Goal: Task Accomplishment & Management: Complete application form

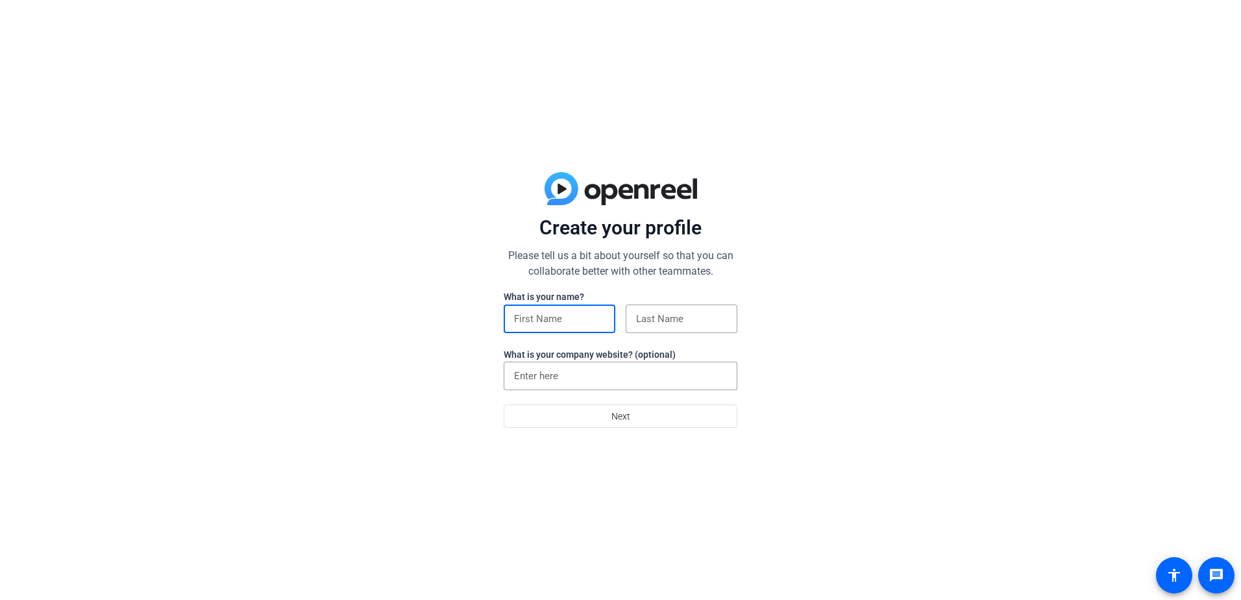
click at [547, 317] on input at bounding box center [559, 319] width 91 height 16
type input "[PERSON_NAME]"
type input "3 or more hours"
click at [612, 375] on input "3 or more hours" at bounding box center [620, 376] width 213 height 16
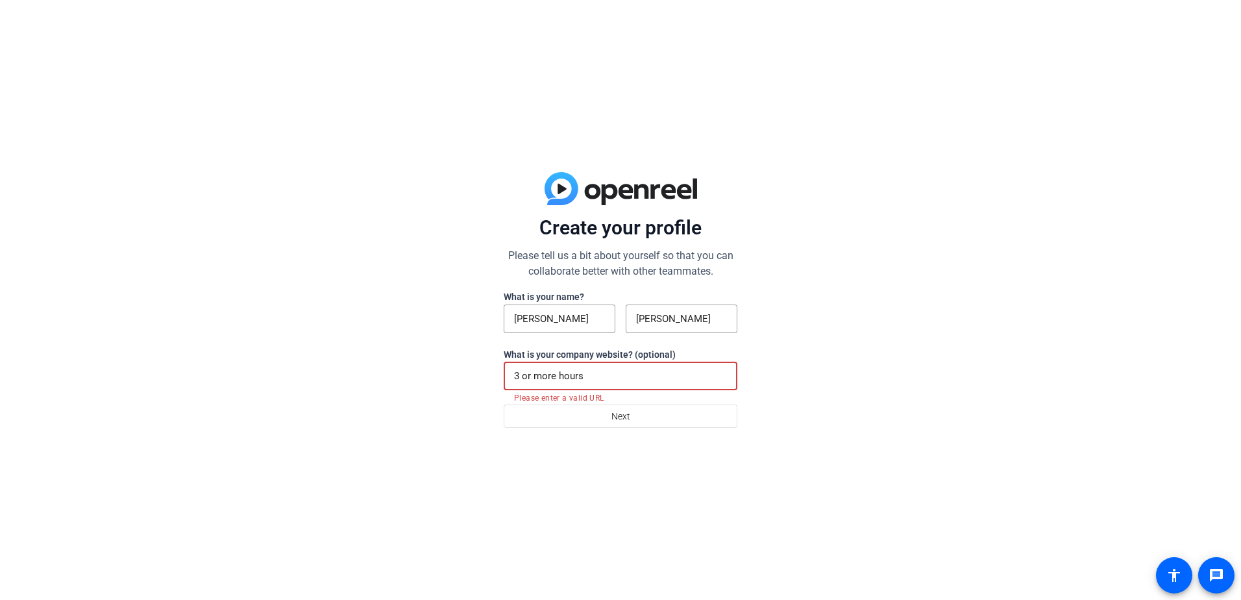
drag, startPoint x: 561, startPoint y: 371, endPoint x: 498, endPoint y: 374, distance: 63.1
click at [498, 374] on div "Create your profile Please tell us a bit about yourself so that you can collabo…" at bounding box center [620, 300] width 1241 height 600
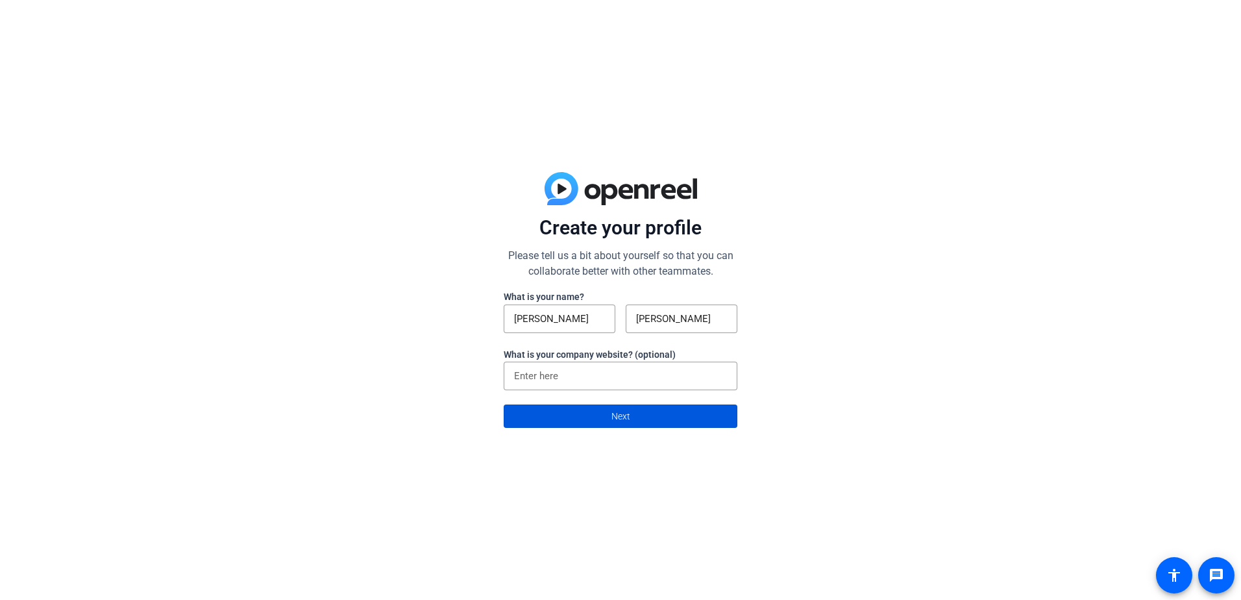
click at [597, 407] on span at bounding box center [620, 416] width 232 height 31
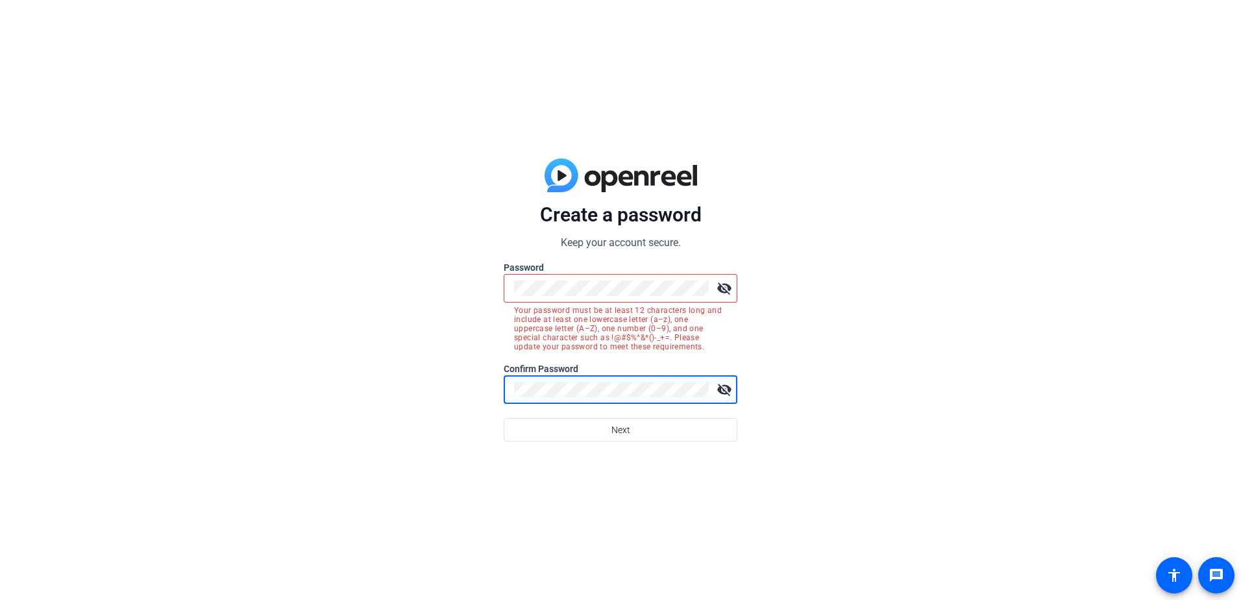
click at [575, 298] on div at bounding box center [611, 288] width 195 height 29
click at [461, 282] on div "Create a password Keep your account secure. Password visibility_off Your passwo…" at bounding box center [620, 300] width 1241 height 600
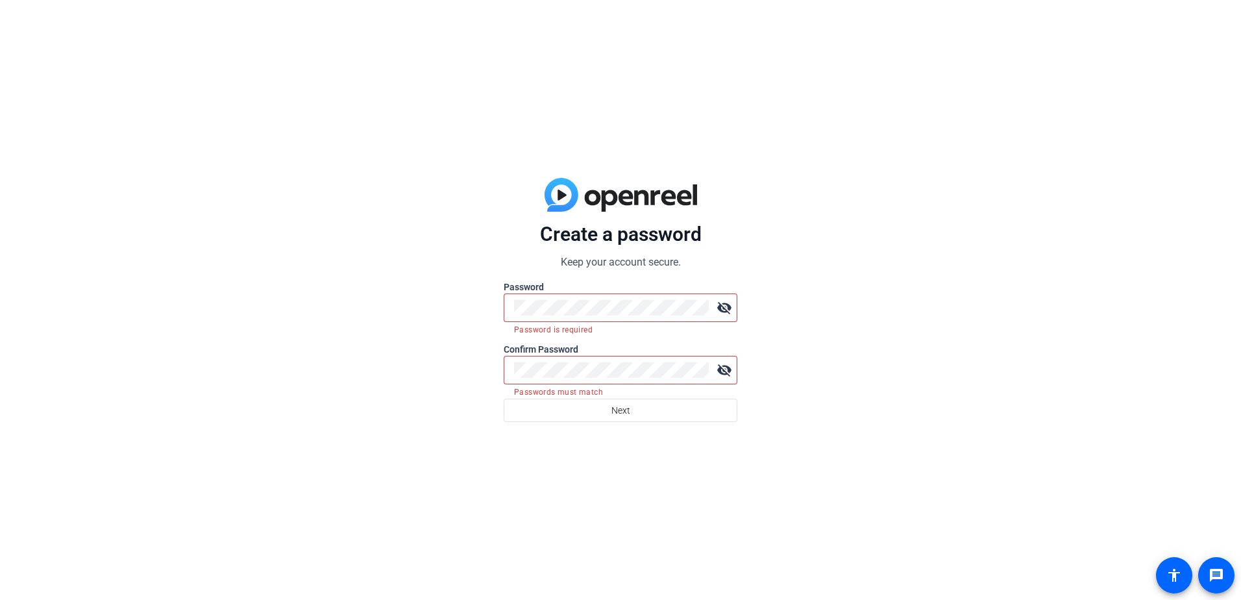
drag, startPoint x: 563, startPoint y: 360, endPoint x: 458, endPoint y: 374, distance: 106.0
click at [458, 373] on div "Create a password Keep your account secure. Password visibility_off Password is…" at bounding box center [620, 300] width 1241 height 600
click at [436, 386] on div "Create a password Keep your account secure. Password visibility_off Password is…" at bounding box center [620, 300] width 1241 height 600
click at [515, 292] on label "Password" at bounding box center [621, 286] width 234 height 13
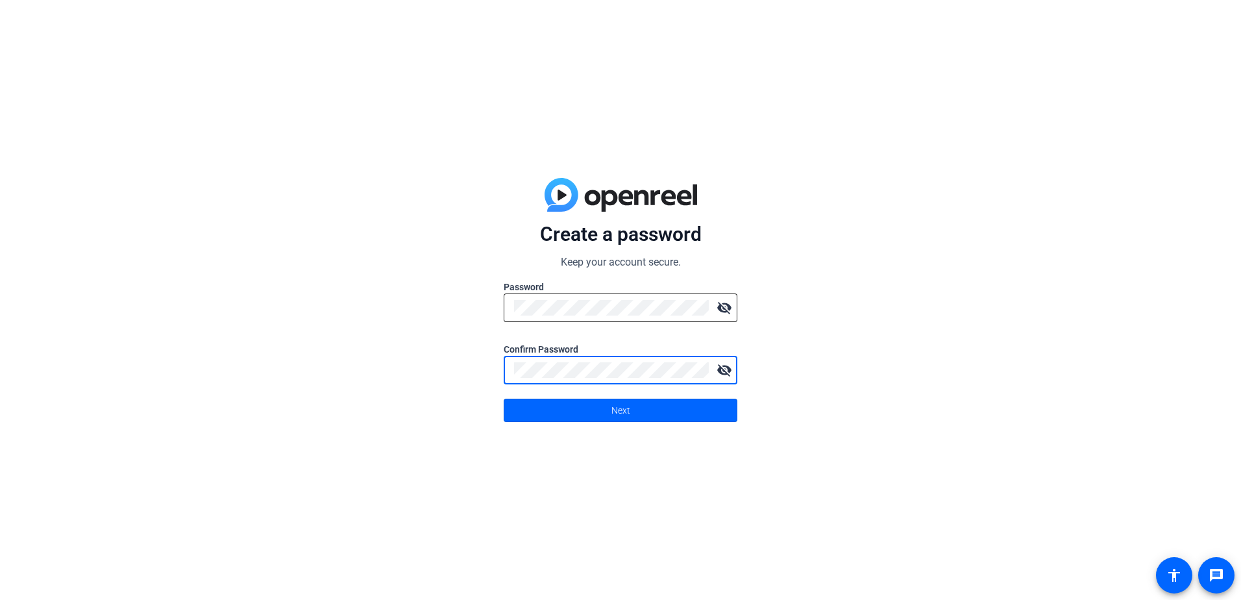
click button "Next" at bounding box center [621, 410] width 234 height 23
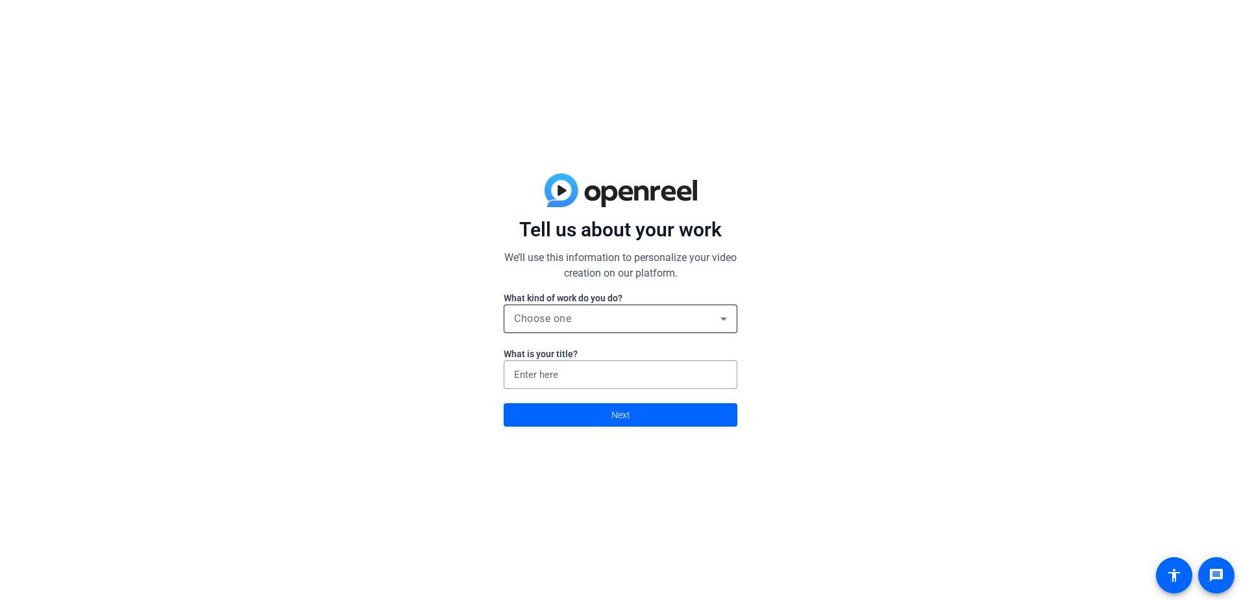
click at [571, 317] on span "Choose one" at bounding box center [542, 318] width 57 height 12
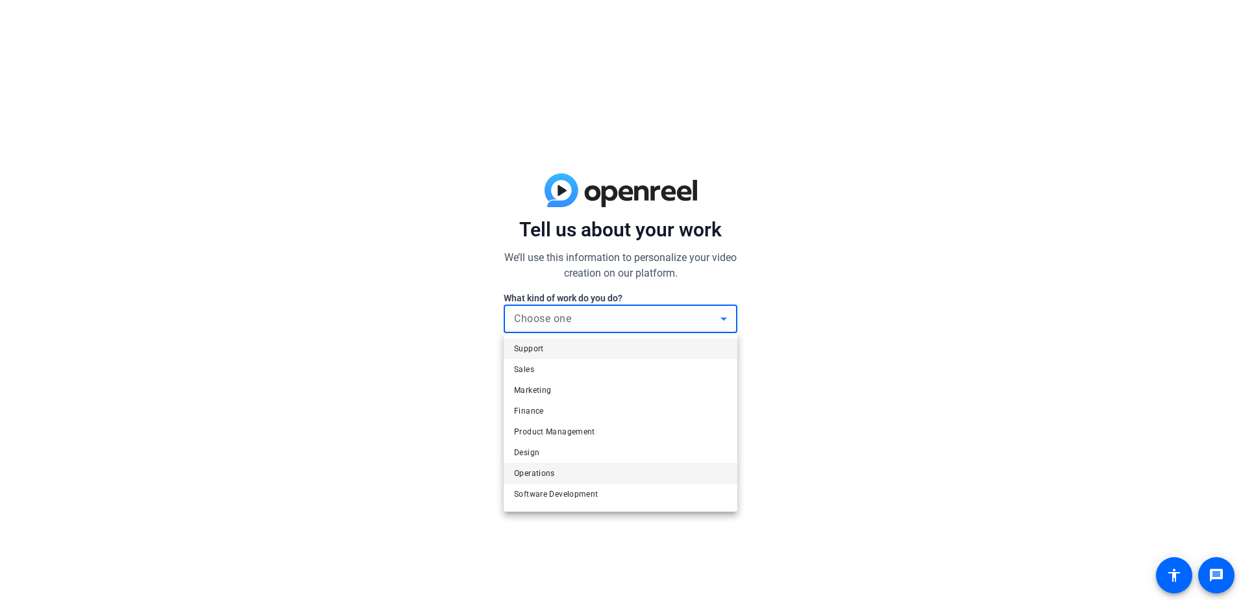
click at [552, 475] on span "Operations" at bounding box center [534, 473] width 41 height 16
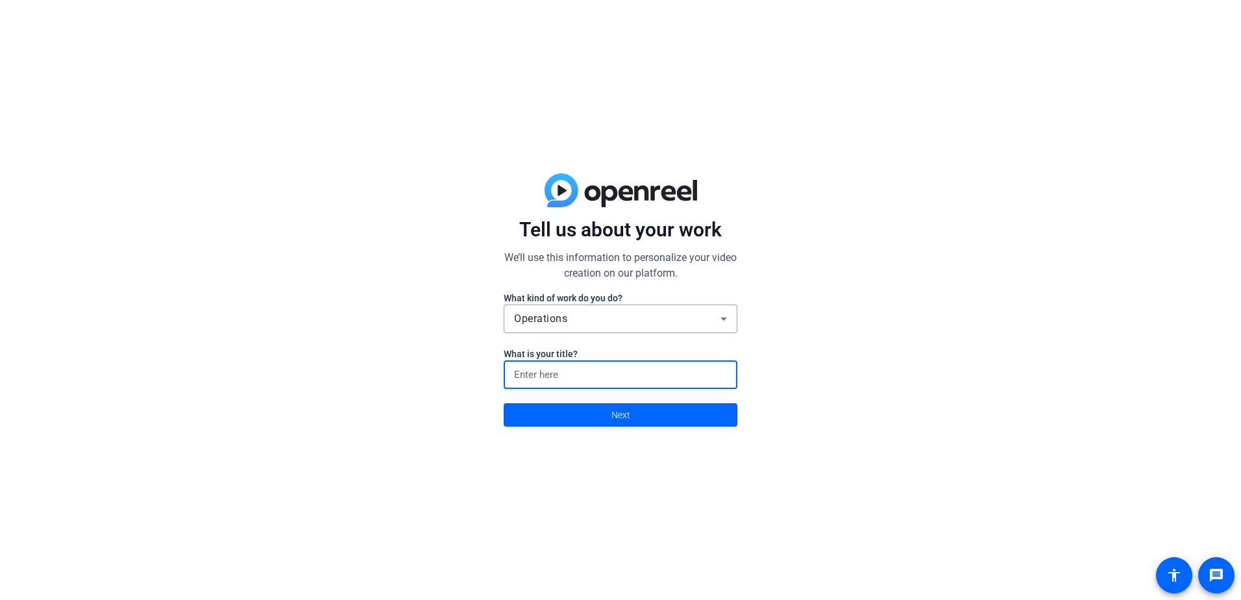
click at [560, 374] on input at bounding box center [620, 375] width 213 height 16
type input "H"
type input "People Operations Team Lead"
click at [590, 414] on span at bounding box center [620, 414] width 232 height 31
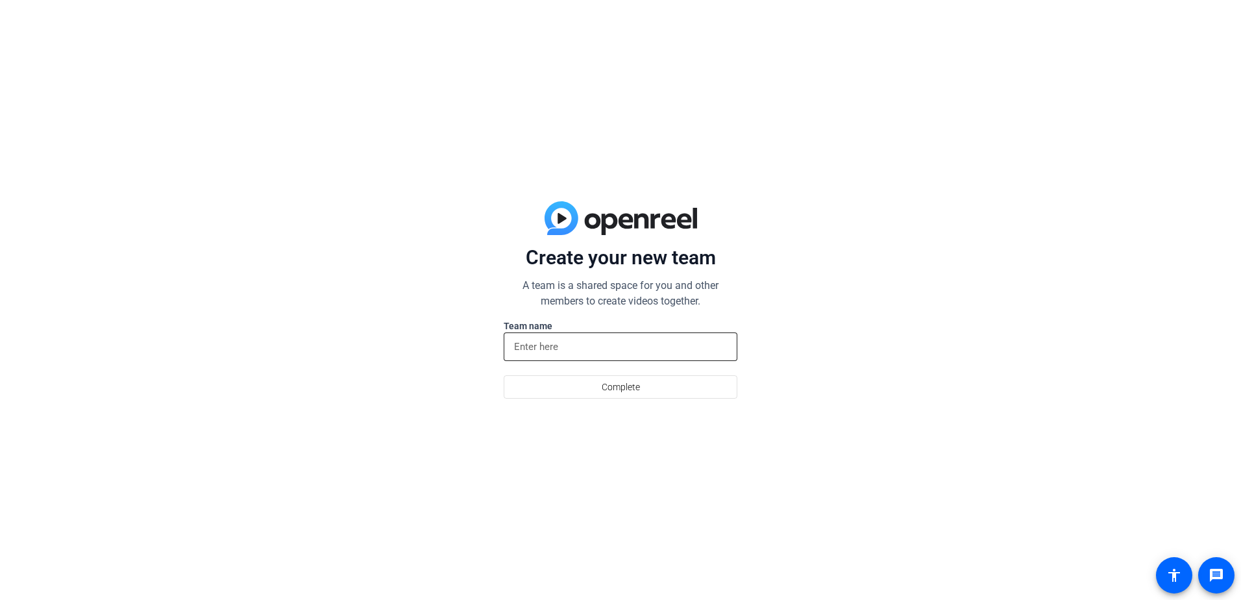
click at [562, 349] on input at bounding box center [620, 347] width 213 height 16
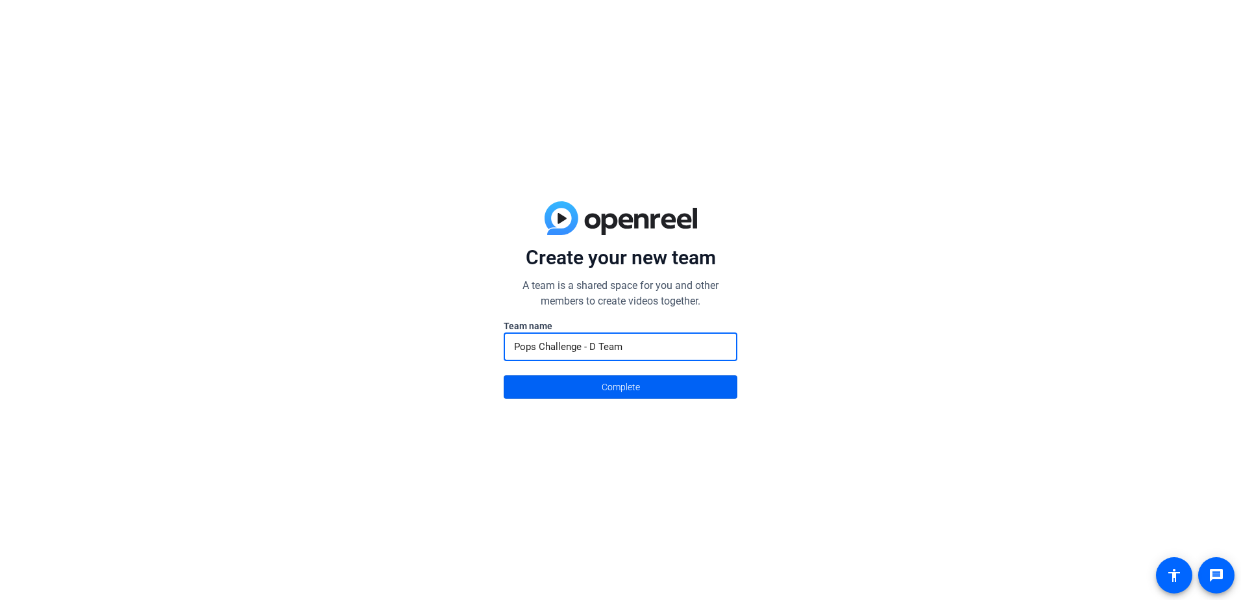
type input "Pops Challenge - D Team"
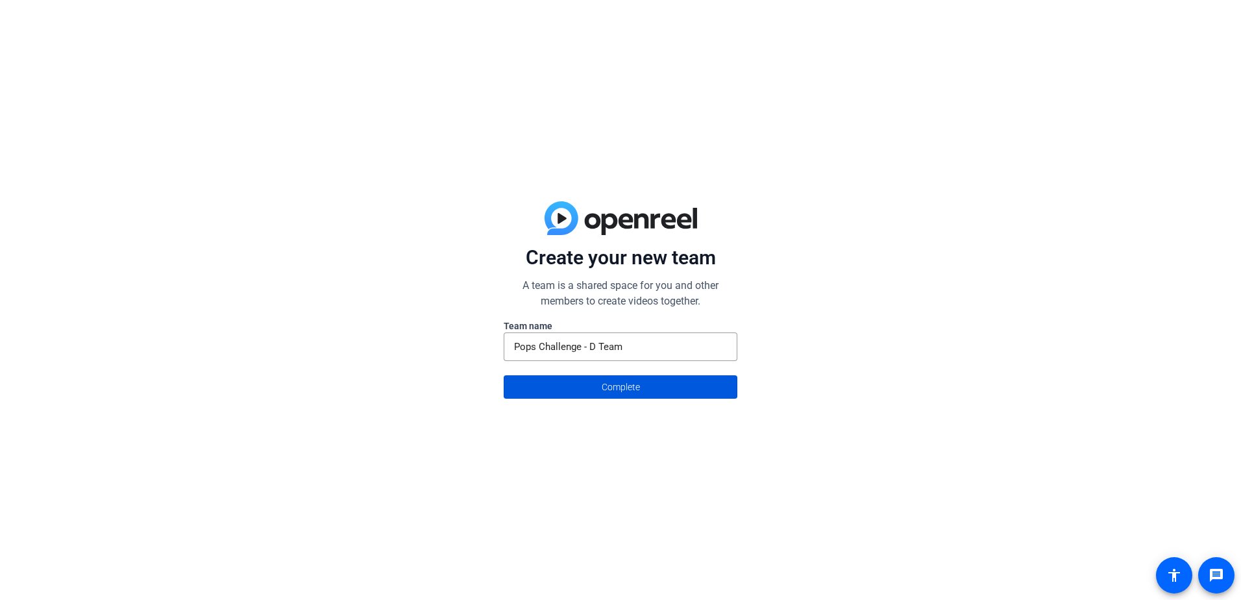
click at [560, 401] on span at bounding box center [620, 386] width 232 height 31
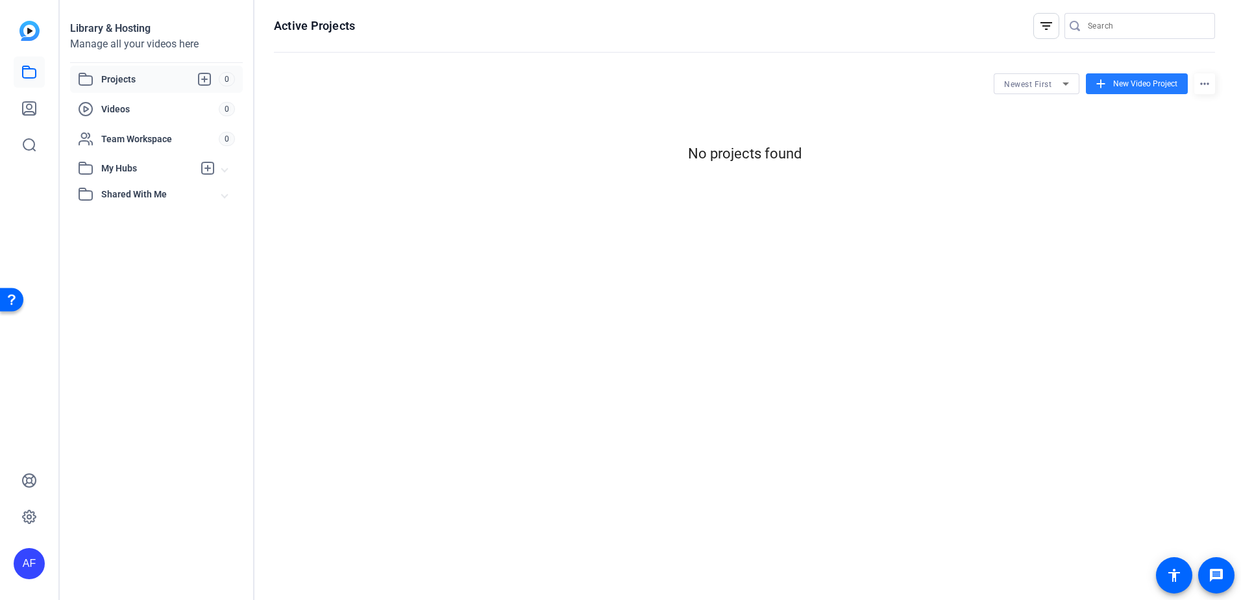
click at [1145, 85] on span "New Video Project" at bounding box center [1145, 84] width 64 height 12
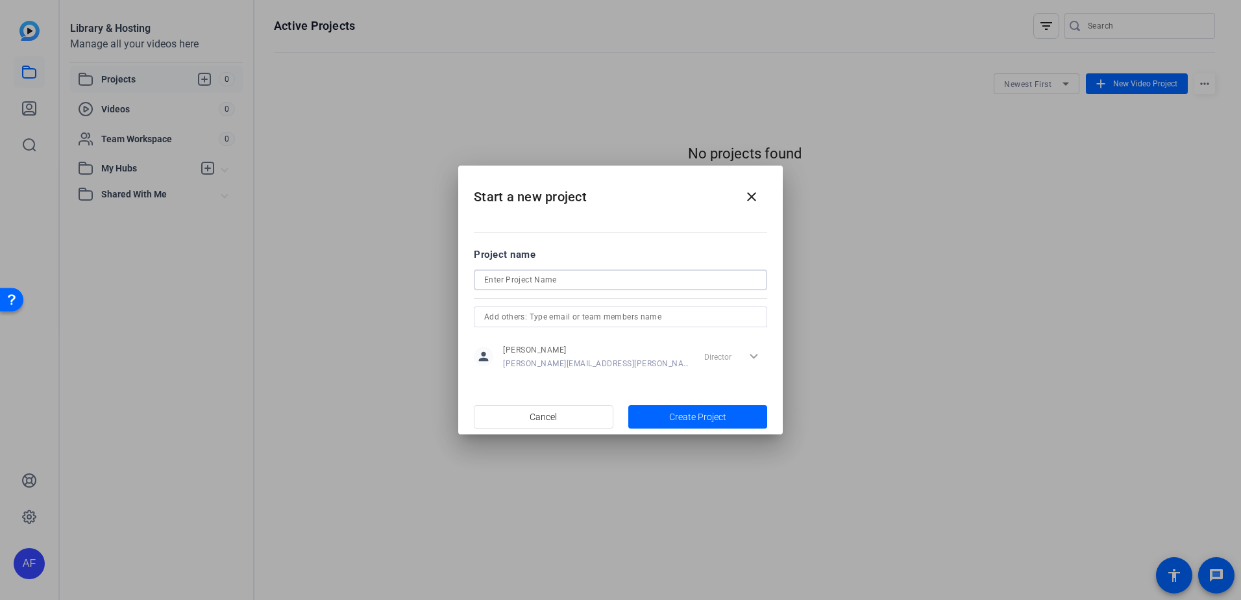
click at [558, 283] on input at bounding box center [620, 280] width 273 height 16
type input "Annual Enrollment"
click at [696, 414] on span "Create Project" at bounding box center [697, 417] width 57 height 14
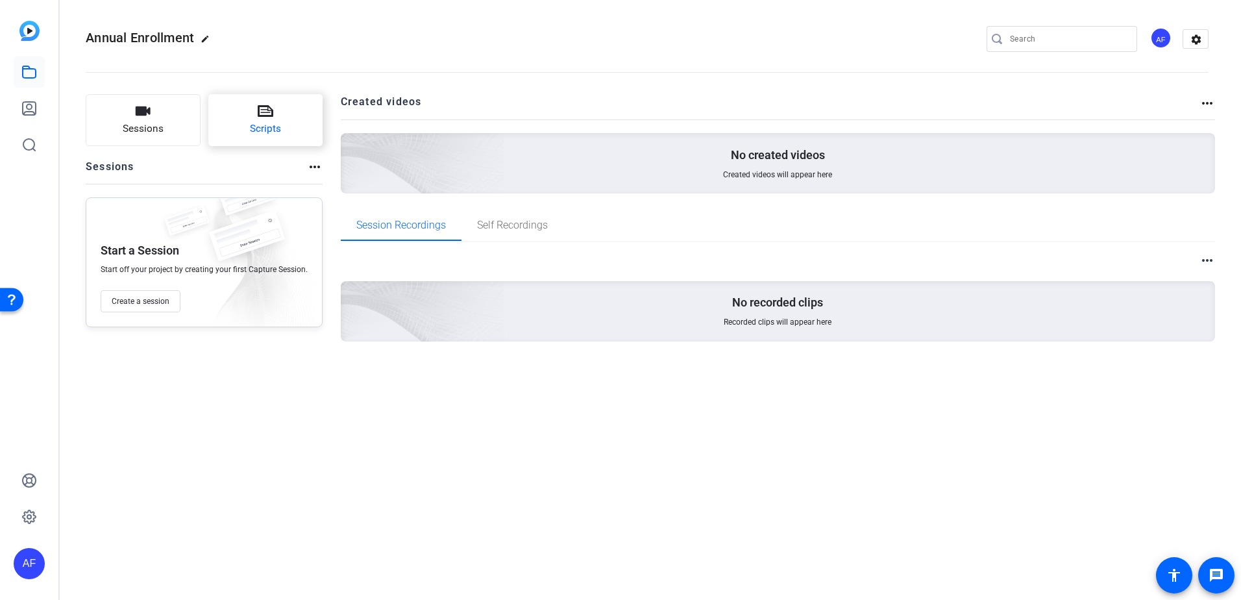
click at [262, 121] on span "Scripts" at bounding box center [265, 128] width 31 height 15
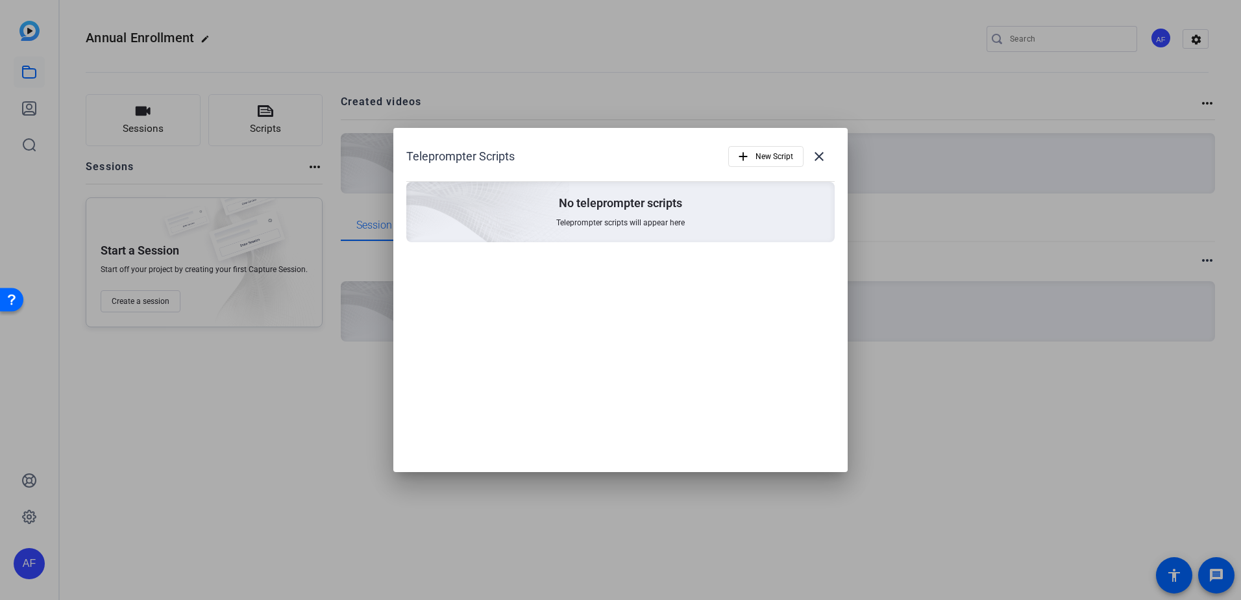
click at [632, 227] on span "Teleprompter scripts will appear here" at bounding box center [620, 222] width 129 height 10
click at [748, 158] on mat-icon "add" at bounding box center [743, 156] width 14 height 14
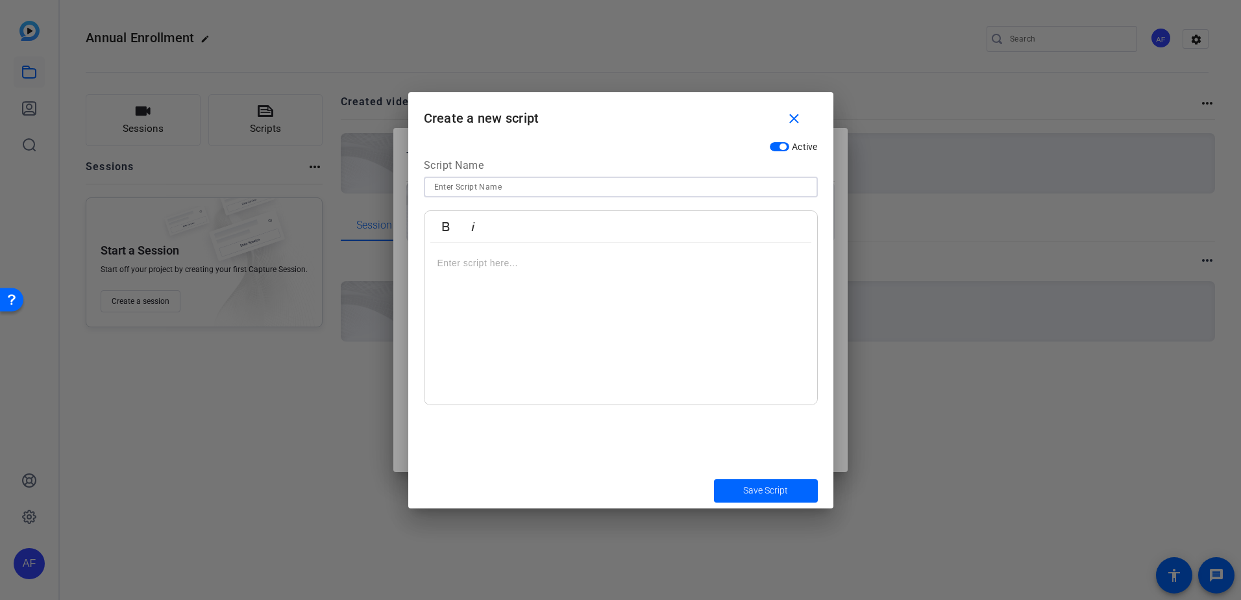
click at [560, 180] on input at bounding box center [620, 187] width 373 height 16
click at [488, 242] on div at bounding box center [620, 242] width 381 height 1
click at [477, 253] on div at bounding box center [621, 324] width 393 height 162
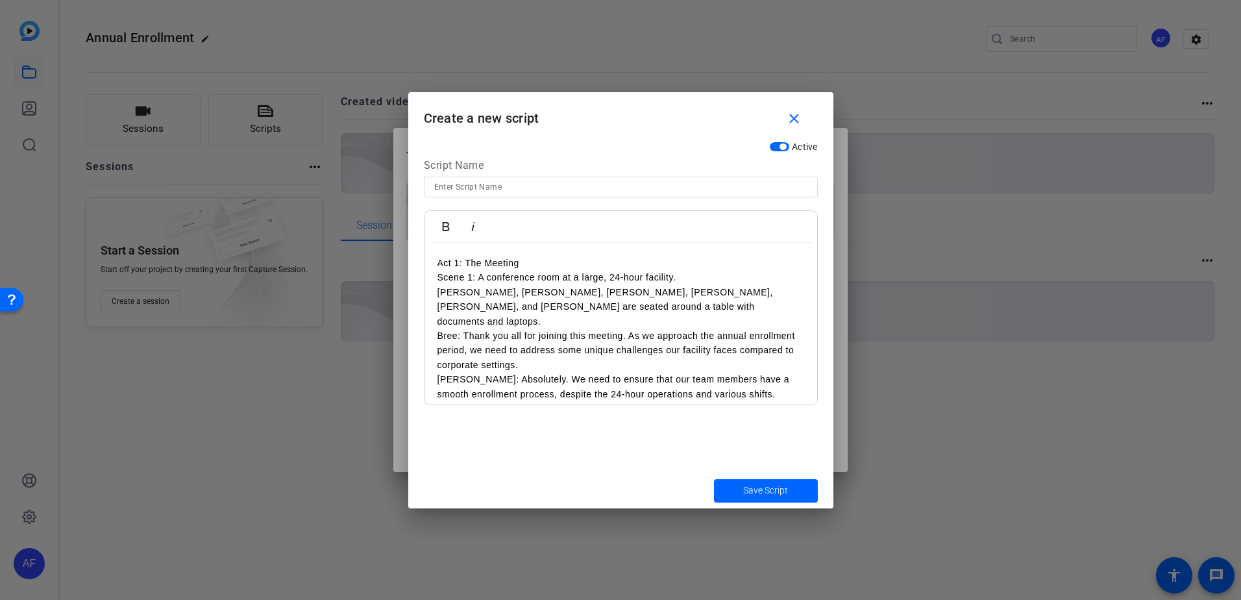
scroll to position [1595, 0]
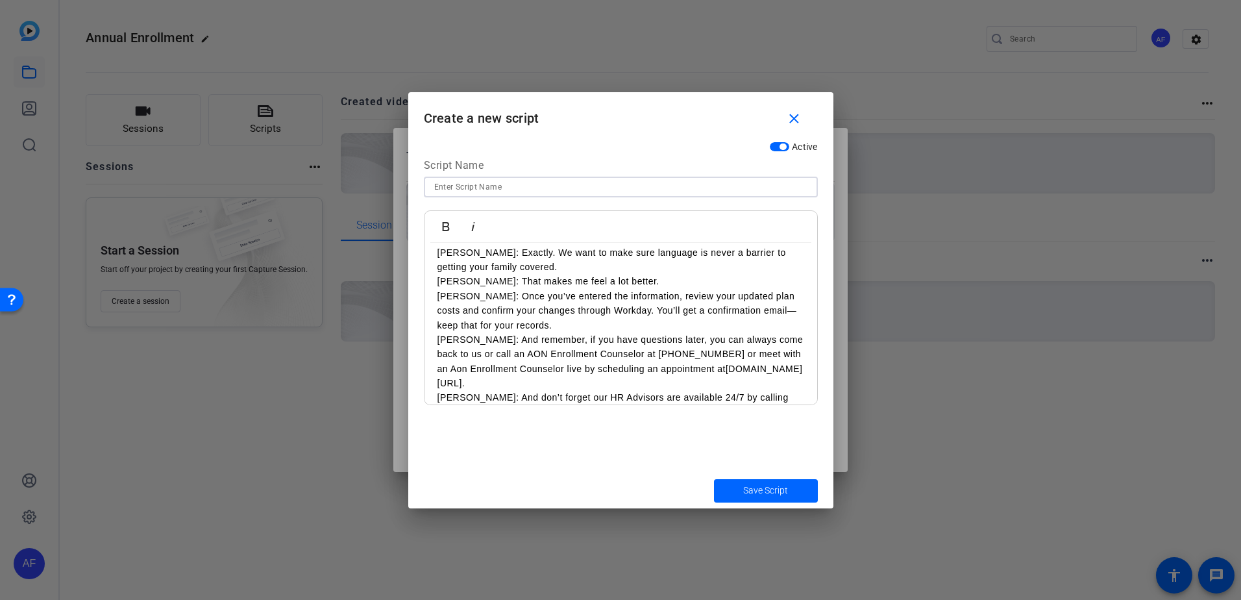
click at [476, 190] on input at bounding box center [620, 187] width 373 height 16
click at [486, 184] on input at bounding box center [620, 187] width 373 height 16
paste input "Annual Enrollment – Key Challenges & Considerations"
type input "Annual Enrollment – Key Challenges & Considerations"
click at [770, 483] on span "submit" at bounding box center [766, 490] width 104 height 31
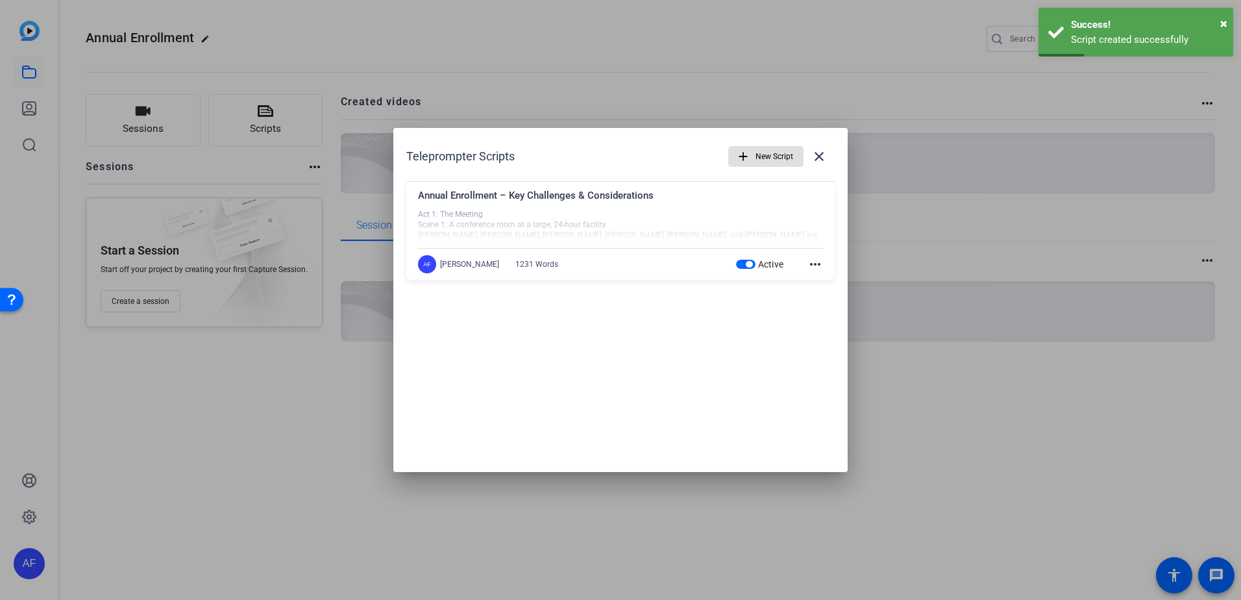
click at [582, 204] on div "Annual Enrollment – Key Challenges & Considerations" at bounding box center [620, 198] width 405 height 21
click at [649, 381] on div "Teleprompter Scripts add New Script close Annual Enrollment – Key Challenges & …" at bounding box center [620, 300] width 454 height 344
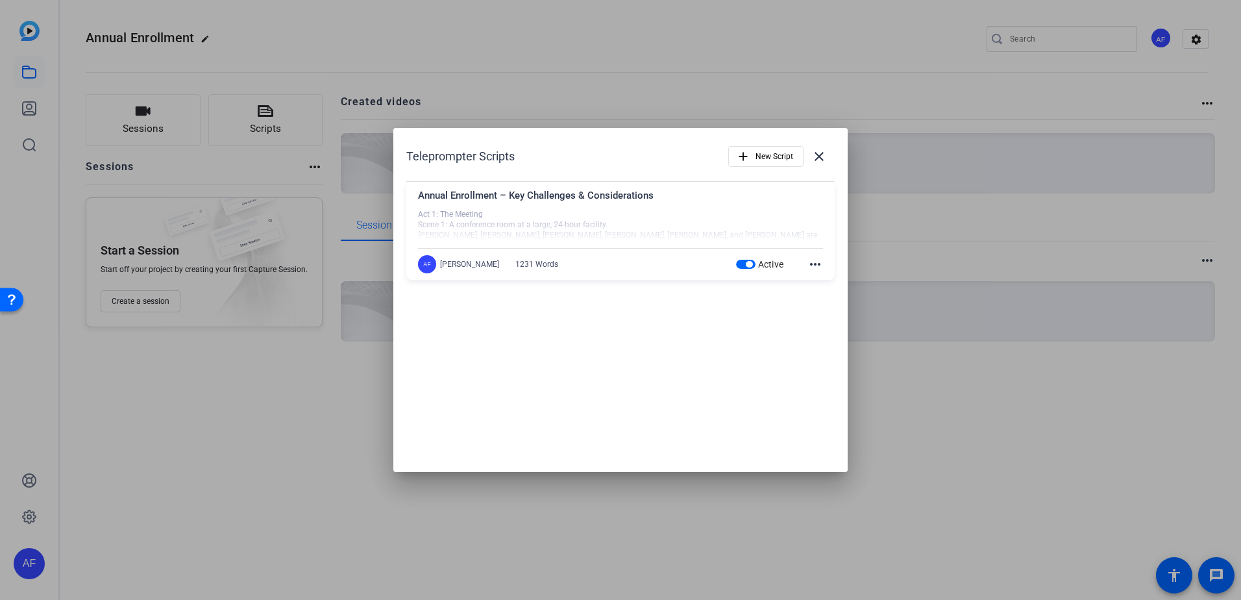
click at [501, 199] on div "Annual Enrollment – Key Challenges & Considerations" at bounding box center [620, 198] width 405 height 21
click at [270, 352] on div at bounding box center [620, 300] width 1241 height 600
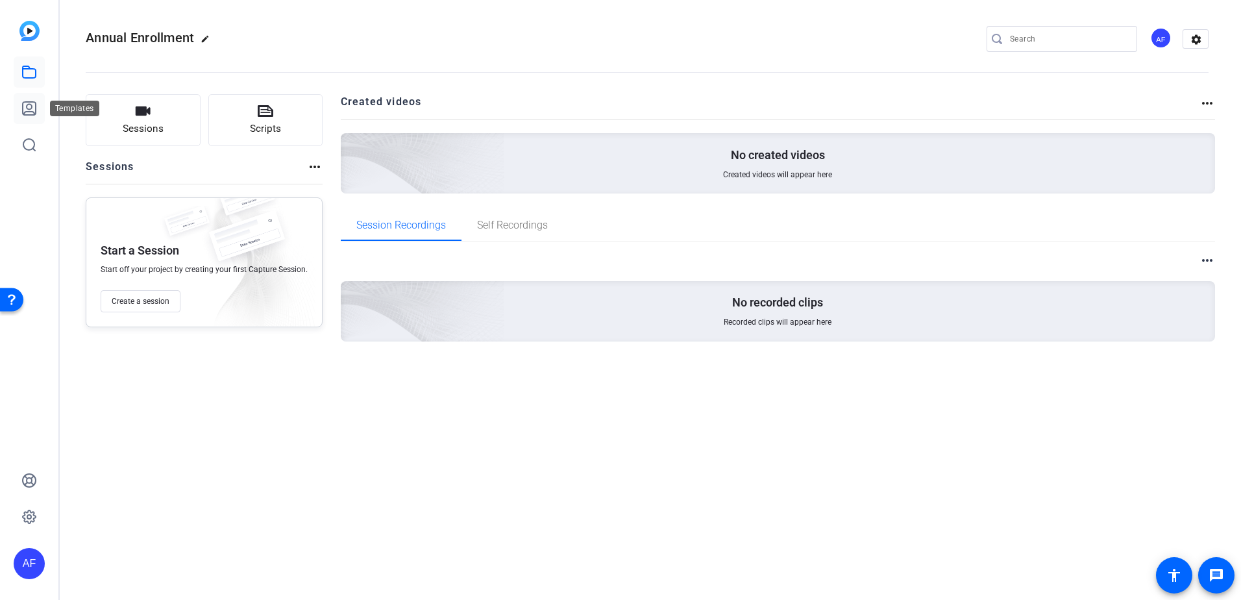
click at [35, 106] on icon at bounding box center [29, 108] width 13 height 13
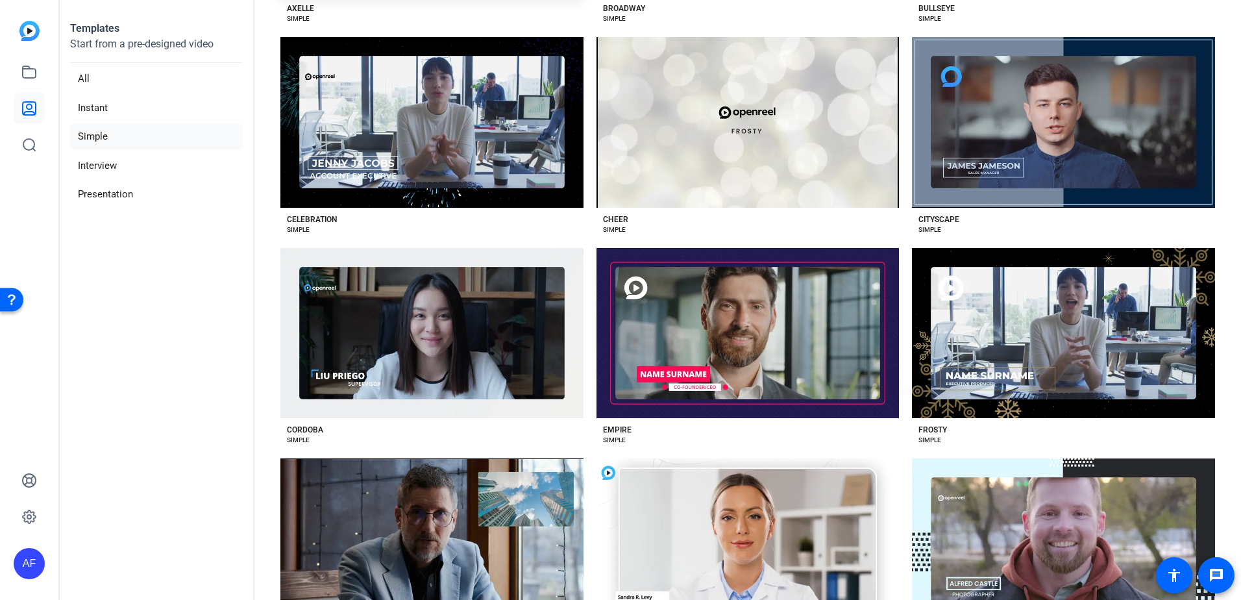
scroll to position [164, 0]
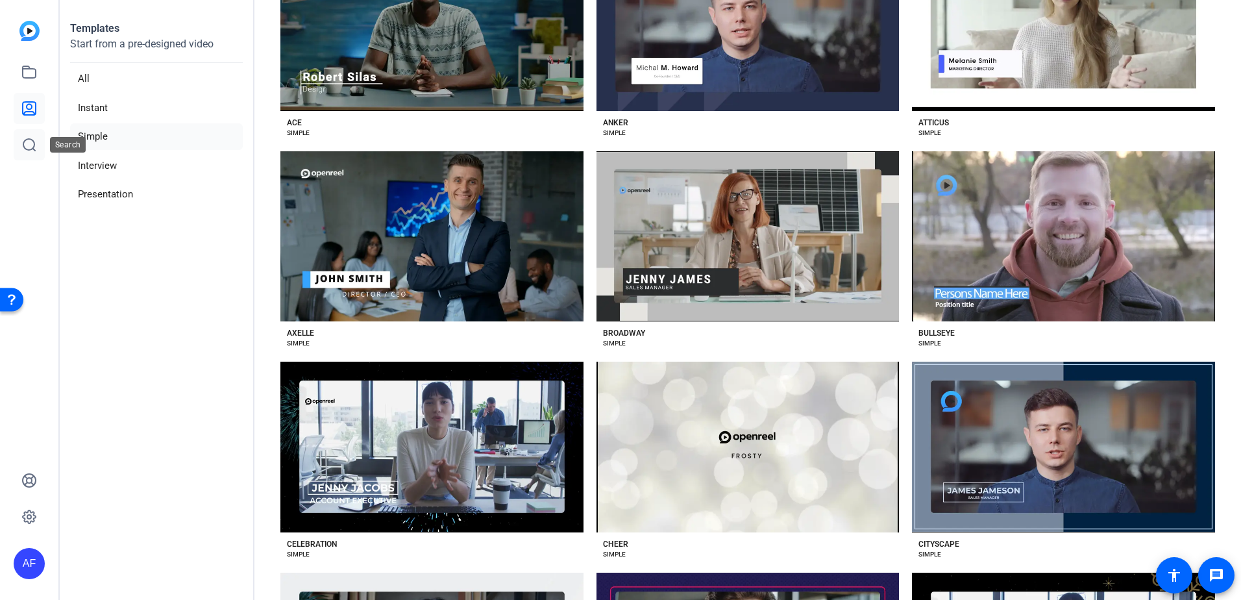
click at [27, 141] on icon at bounding box center [29, 145] width 16 height 16
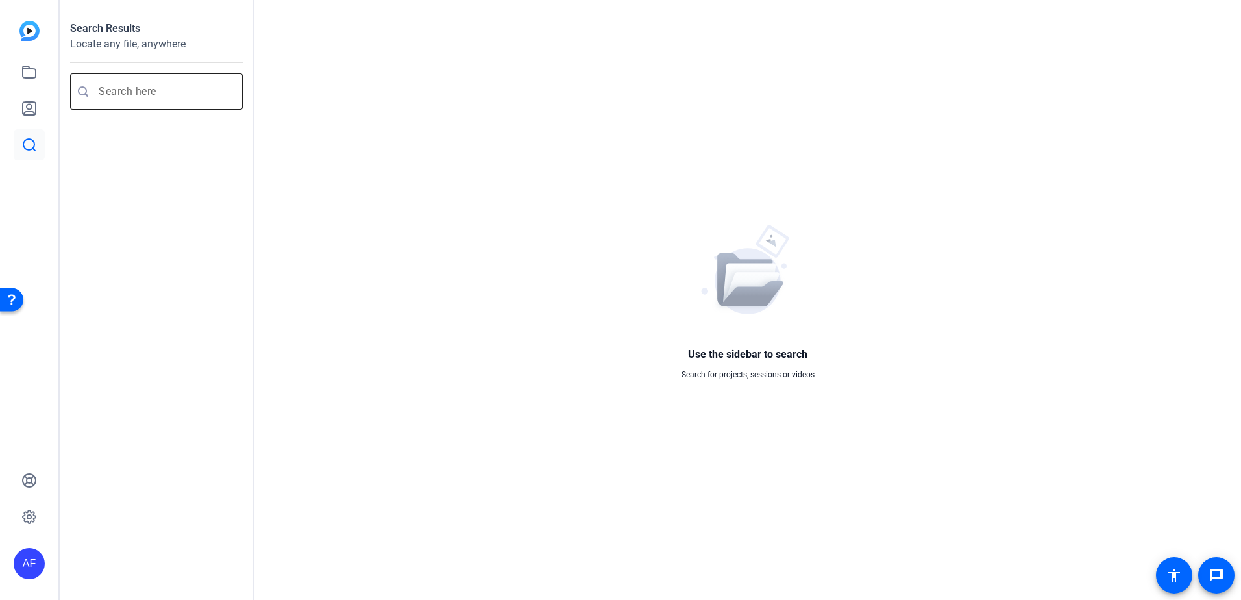
click at [152, 93] on input "Enter search query" at bounding box center [163, 92] width 129 height 16
type input "multiple character video"
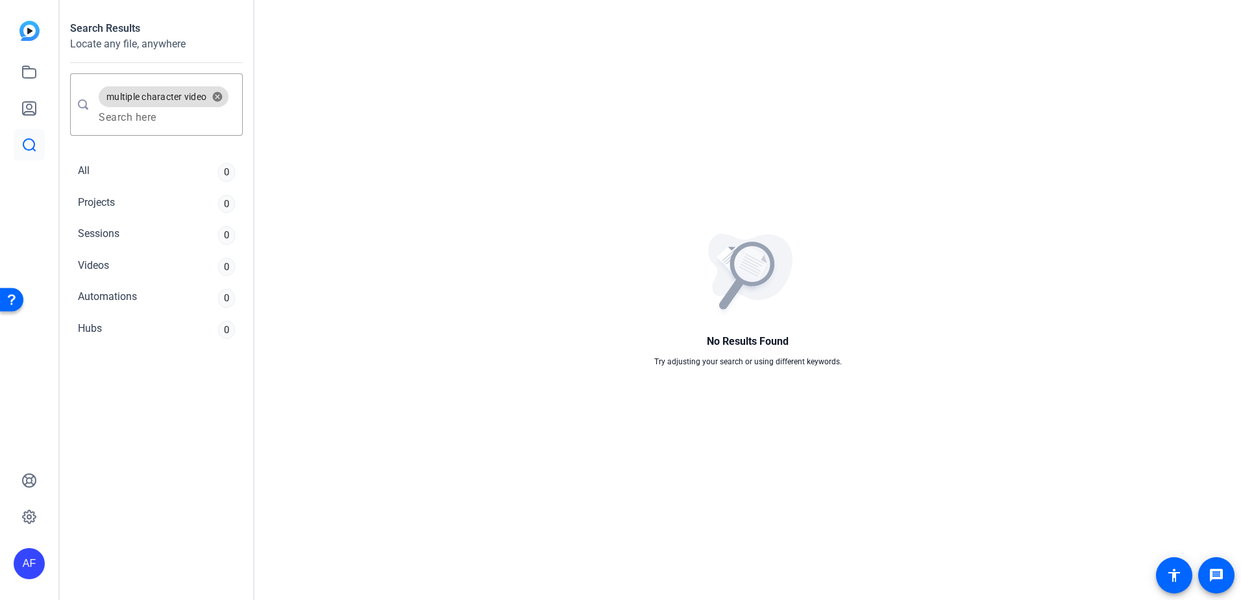
click at [21, 31] on img at bounding box center [29, 31] width 20 height 20
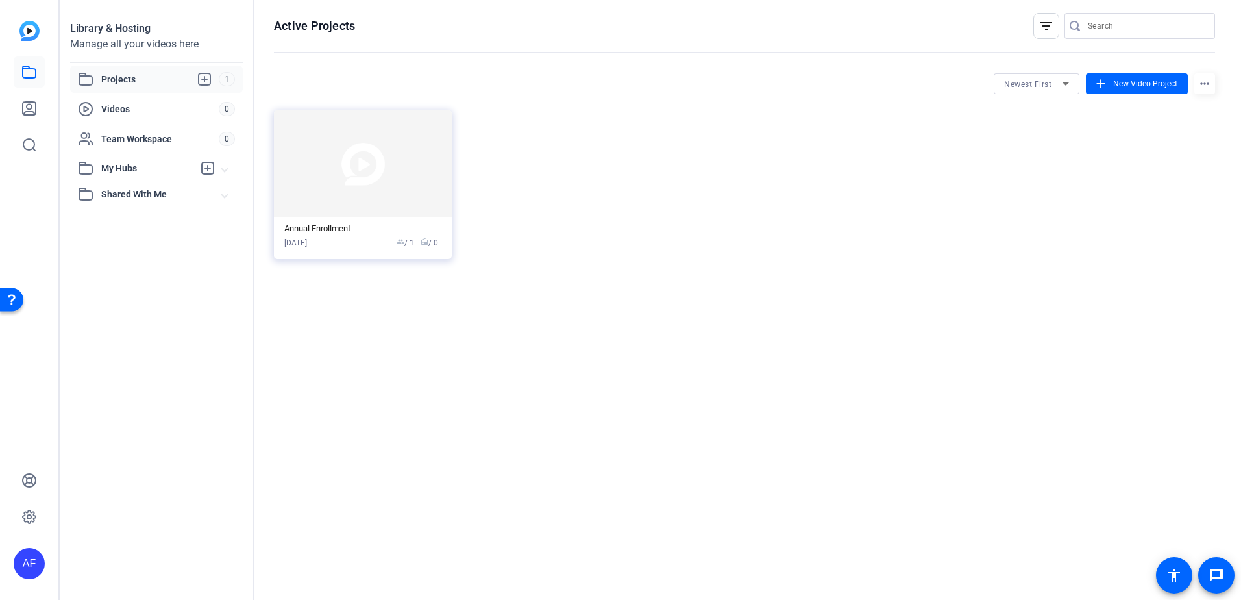
click at [225, 75] on span "1" at bounding box center [227, 79] width 16 height 14
click at [87, 107] on icon at bounding box center [86, 109] width 16 height 16
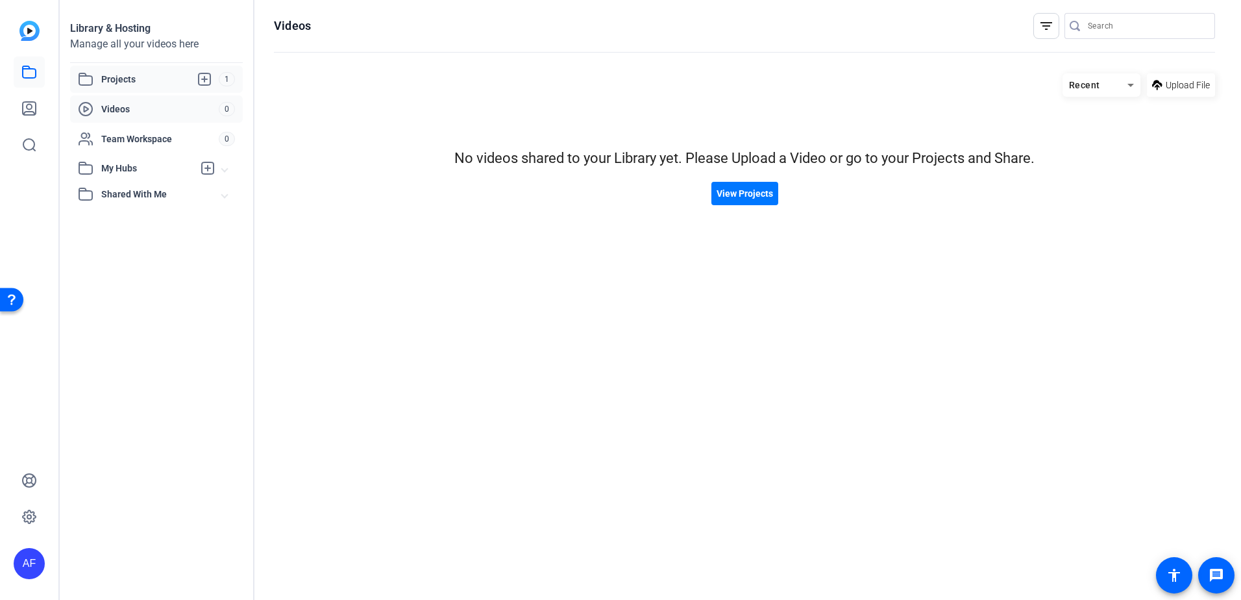
click at [126, 73] on span "Projects" at bounding box center [159, 79] width 117 height 16
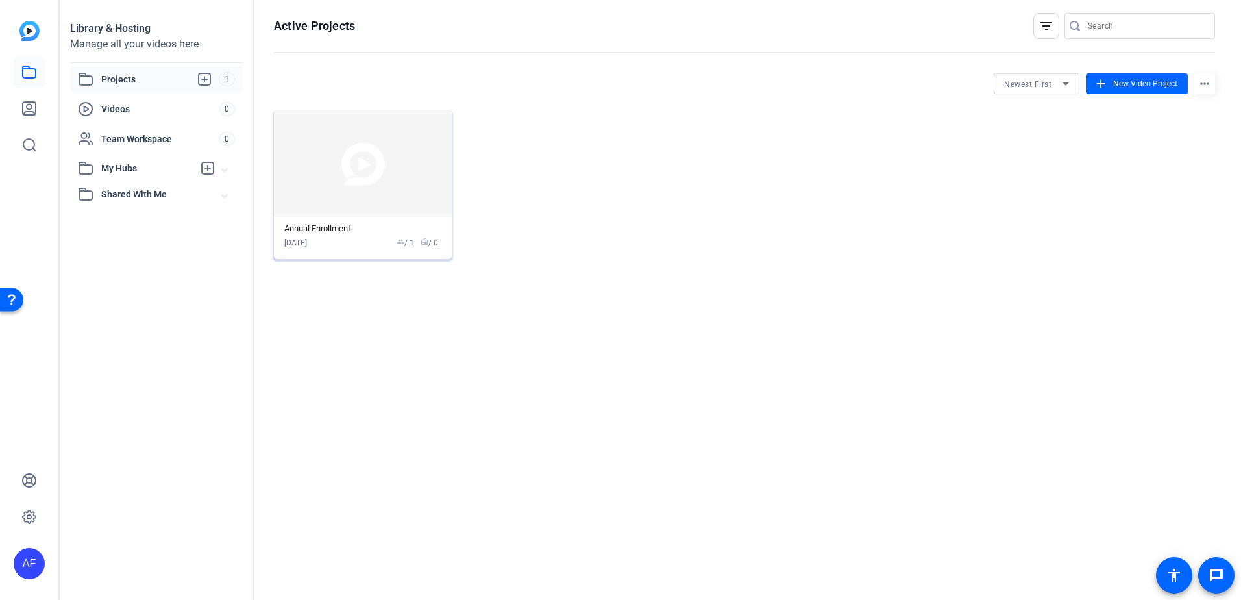
click at [377, 196] on img at bounding box center [363, 163] width 178 height 106
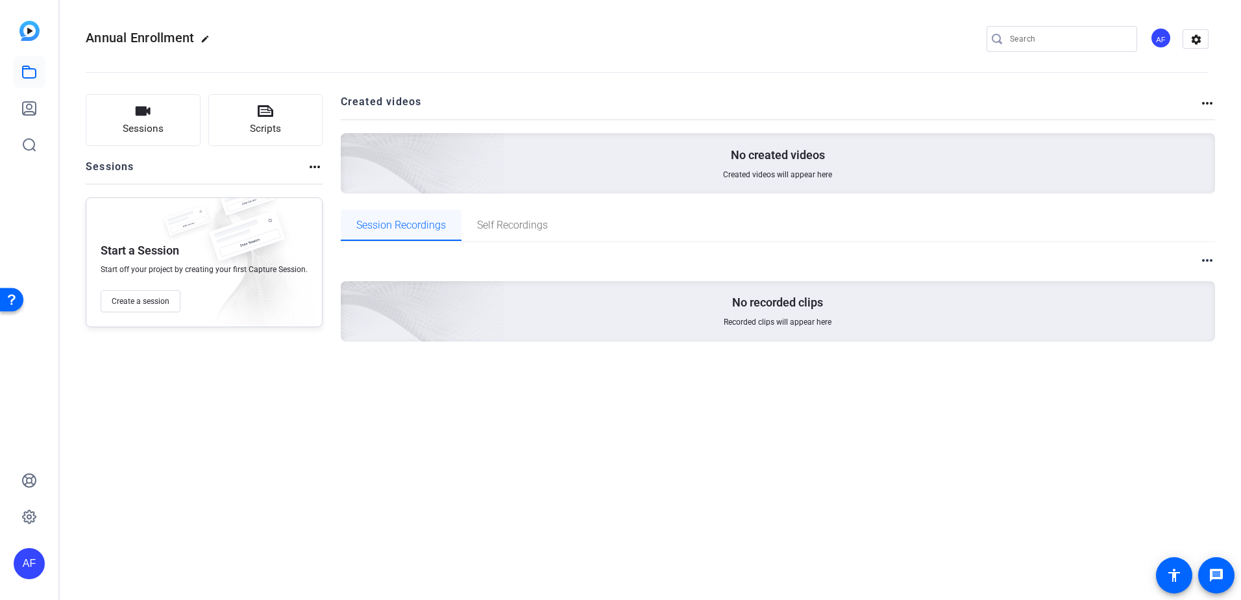
click at [378, 225] on span "Session Recordings" at bounding box center [401, 225] width 90 height 10
click at [122, 300] on span "Create a session" at bounding box center [141, 301] width 58 height 10
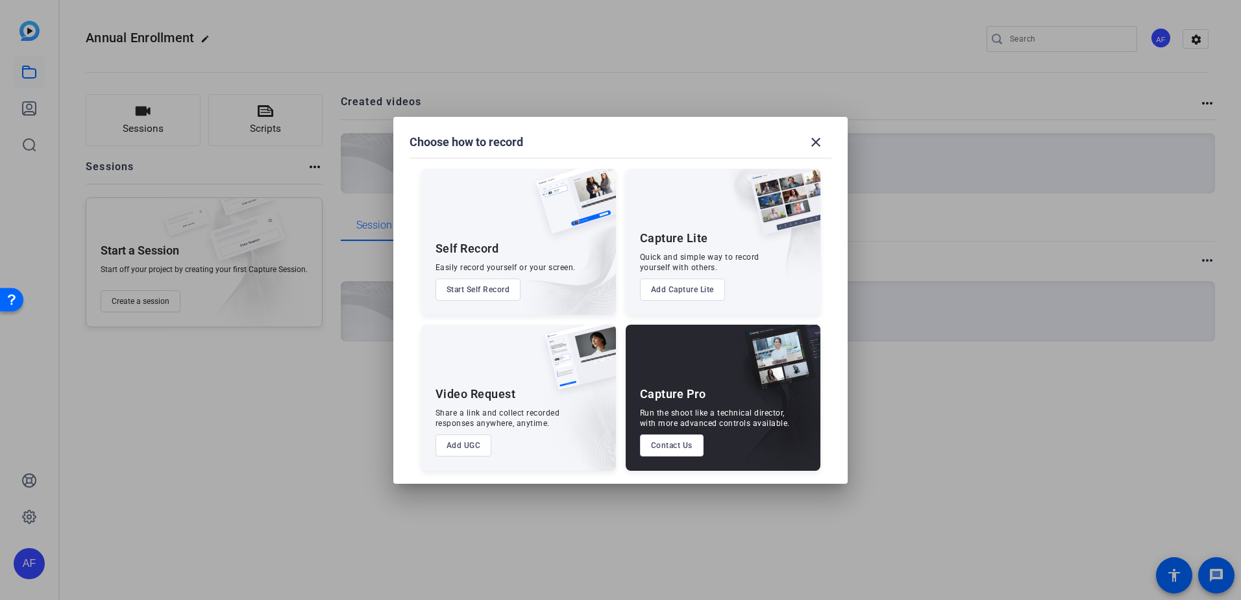
click at [665, 290] on button "Add Capture Lite" at bounding box center [682, 289] width 85 height 22
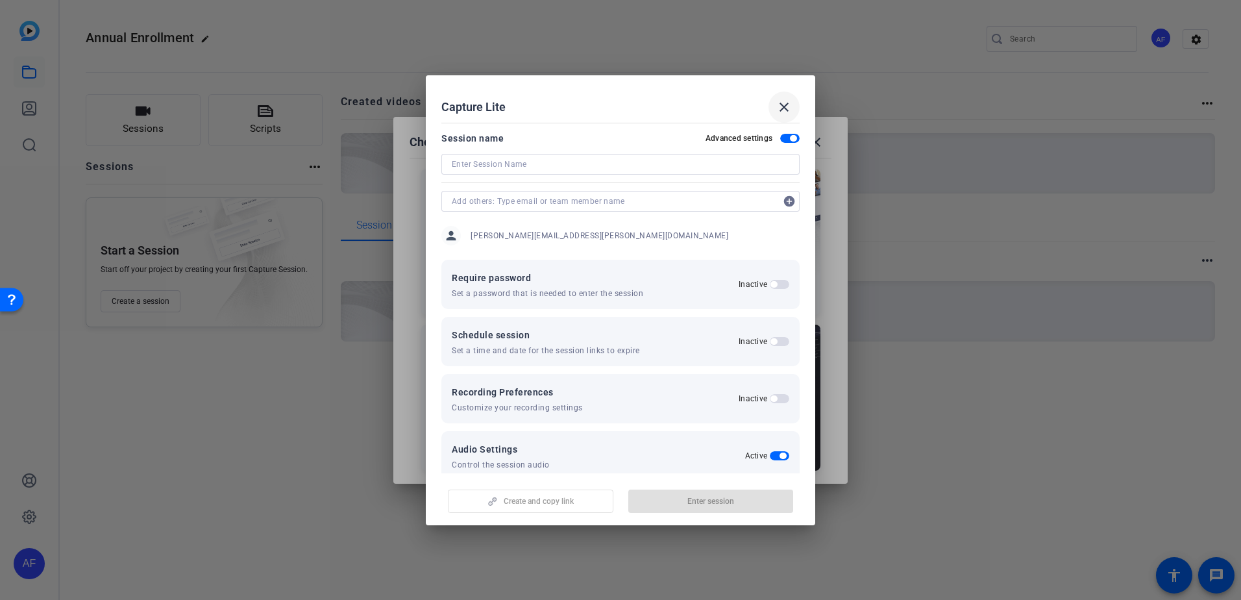
click at [793, 106] on span at bounding box center [784, 107] width 31 height 31
